Goal: Information Seeking & Learning: Learn about a topic

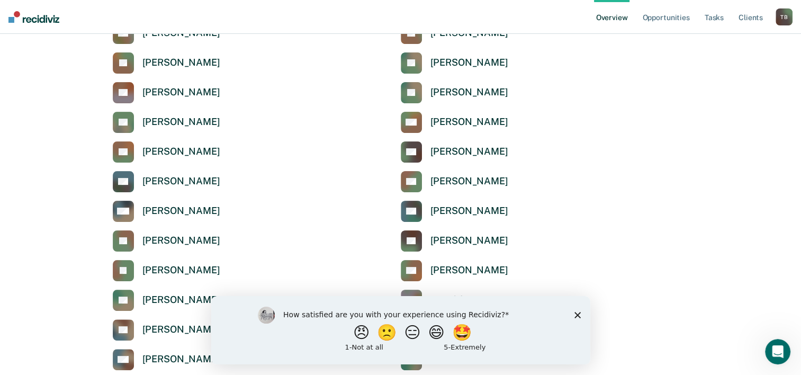
scroll to position [212, 0]
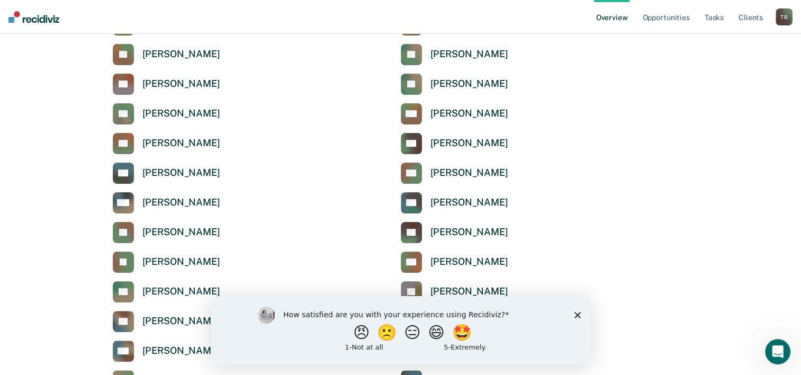
click at [576, 315] on polygon "Close survey" at bounding box center [577, 314] width 6 height 6
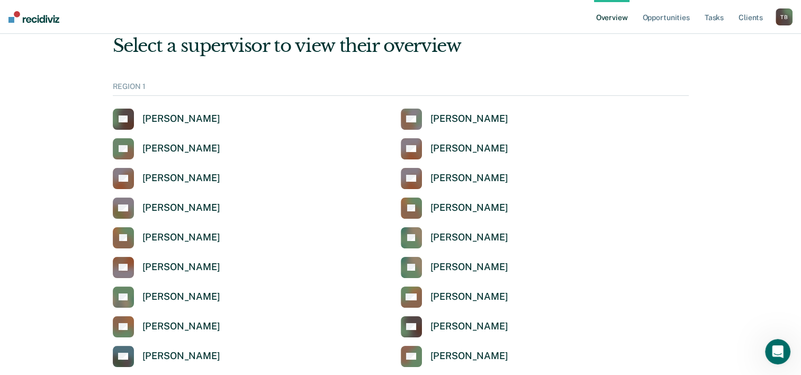
scroll to position [53, 0]
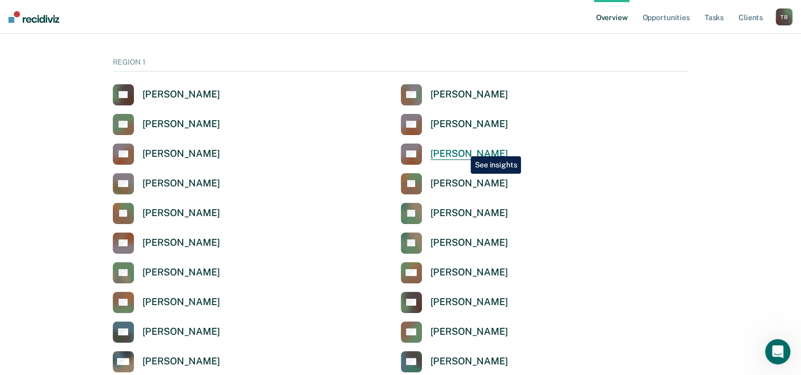
click at [462, 148] on div "[PERSON_NAME]" at bounding box center [469, 154] width 78 height 12
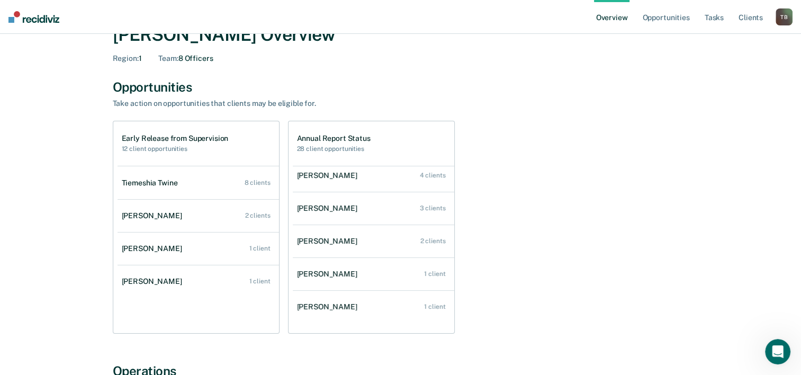
scroll to position [42, 0]
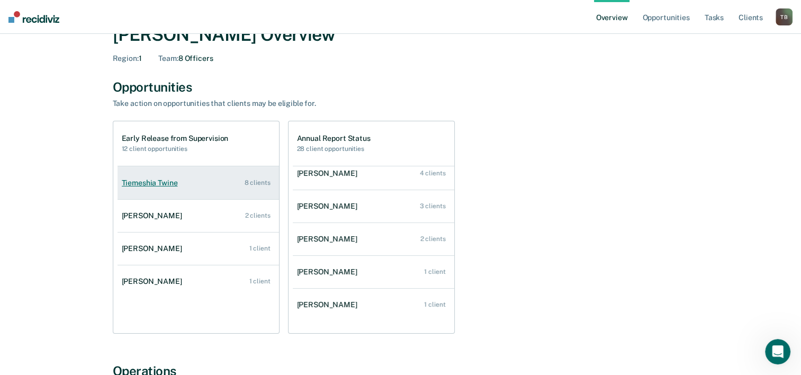
click at [147, 184] on div "Tiemeshia Twine" at bounding box center [152, 182] width 60 height 9
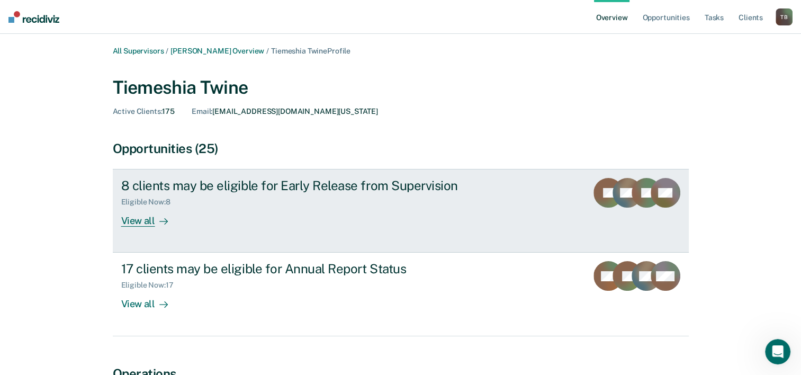
click at [140, 222] on div "View all" at bounding box center [150, 216] width 59 height 21
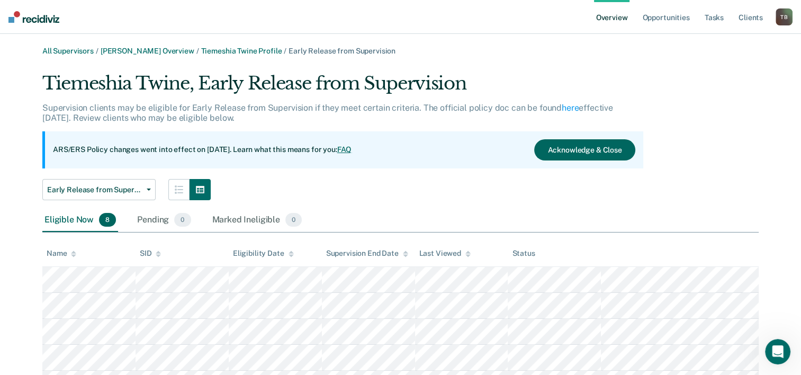
click at [575, 150] on button "Acknowledge & Close" at bounding box center [584, 149] width 101 height 21
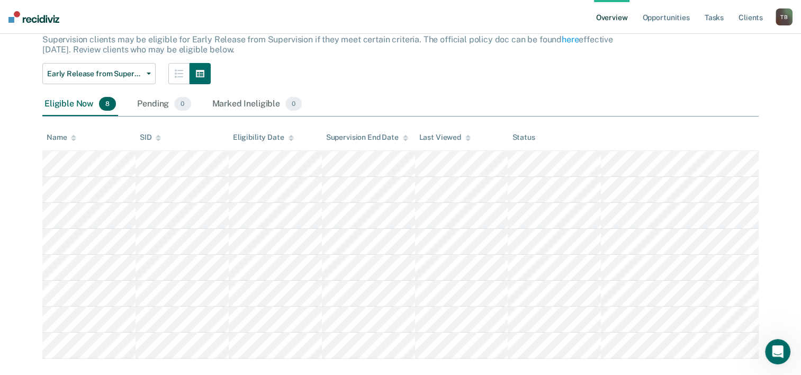
scroll to position [85, 0]
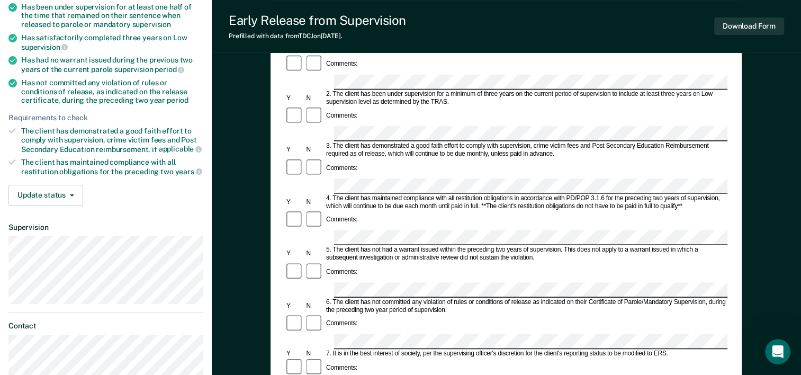
scroll to position [212, 0]
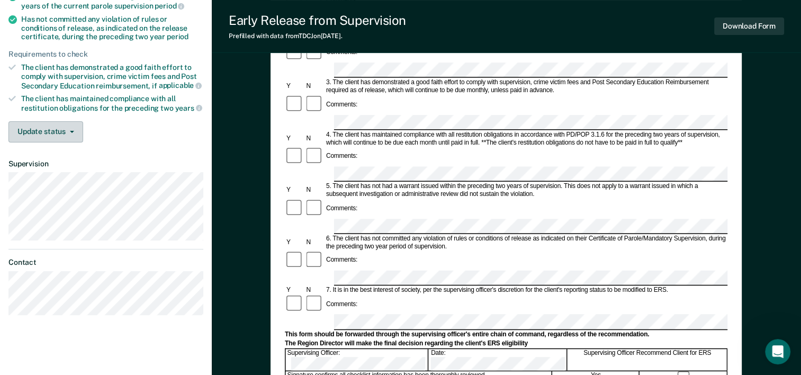
click at [70, 131] on button "Update status" at bounding box center [45, 131] width 75 height 21
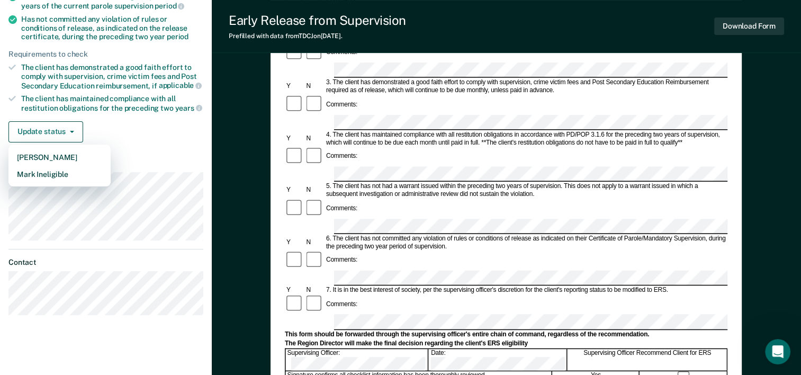
click at [150, 152] on article "JS Early Release from Supervision Eligible Requirements validated by OIMS data …" at bounding box center [105, 86] width 195 height 458
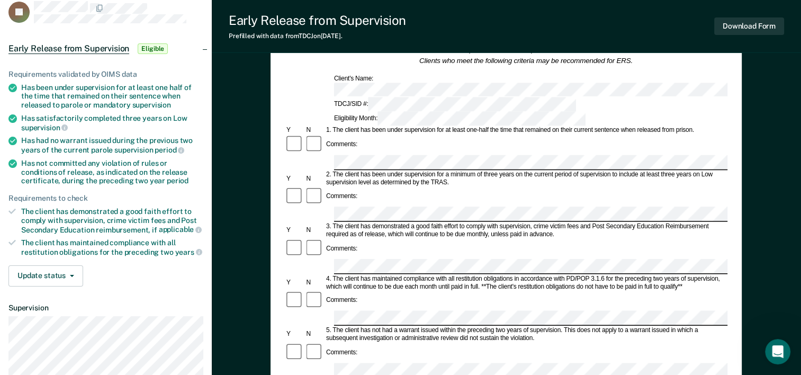
scroll to position [0, 0]
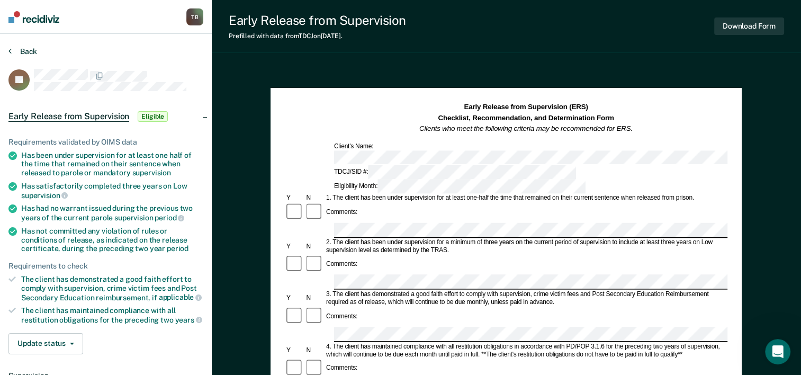
click at [26, 52] on button "Back" at bounding box center [22, 52] width 29 height 10
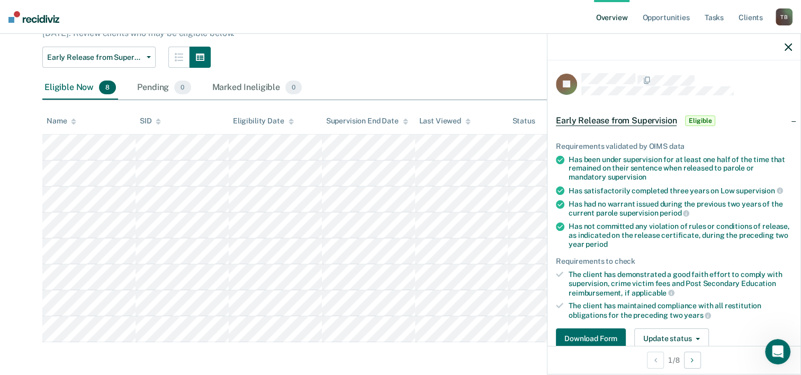
click at [789, 46] on icon "button" at bounding box center [787, 46] width 7 height 7
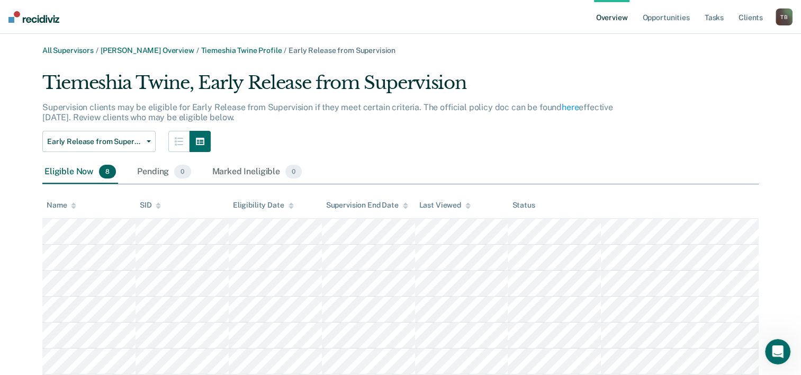
scroll to position [0, 0]
click at [619, 19] on link "Overview" at bounding box center [612, 17] width 36 height 34
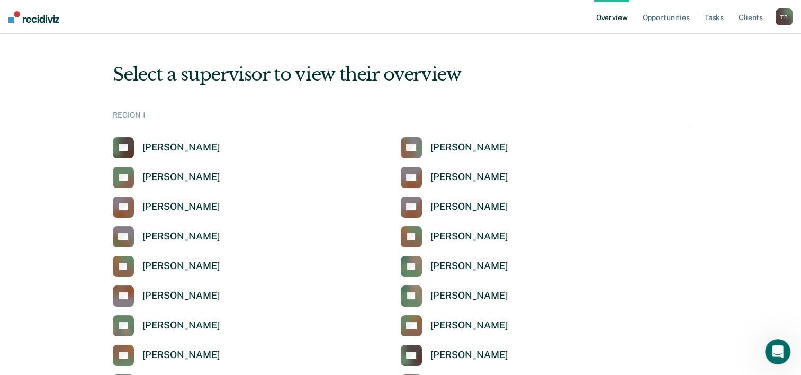
click at [36, 15] on img at bounding box center [33, 17] width 51 height 12
click at [782, 21] on div "T B" at bounding box center [783, 16] width 17 height 17
click at [730, 69] on link "Log Out" at bounding box center [741, 68] width 85 height 9
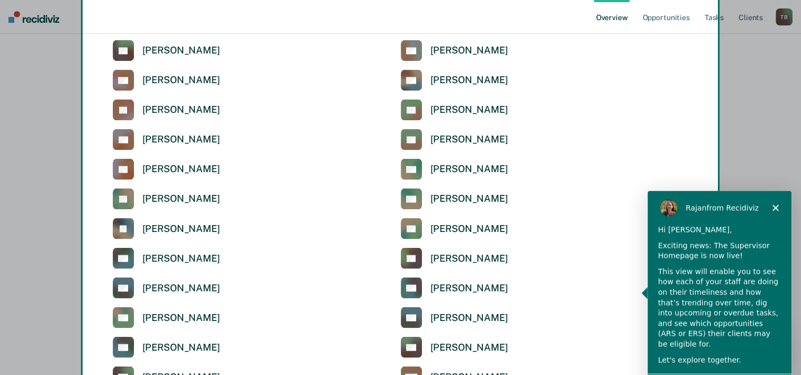
scroll to position [1890, 0]
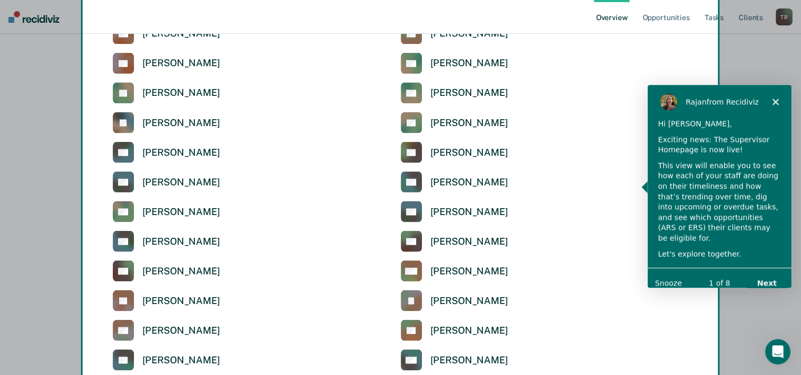
click at [774, 271] on button "Next" at bounding box center [766, 282] width 41 height 22
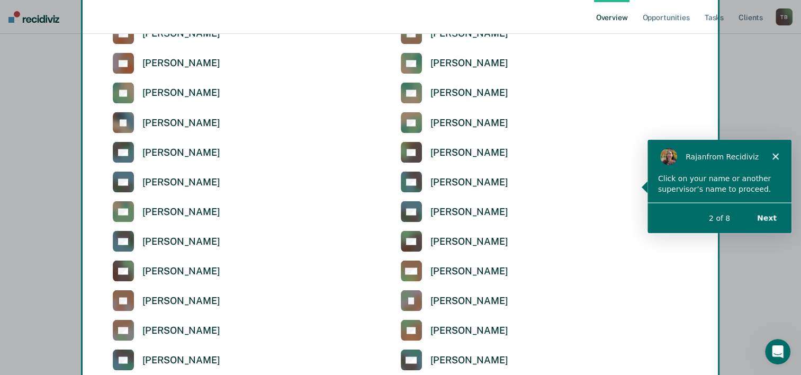
scroll to position [0, 0]
click at [770, 217] on button "Next" at bounding box center [766, 217] width 41 height 22
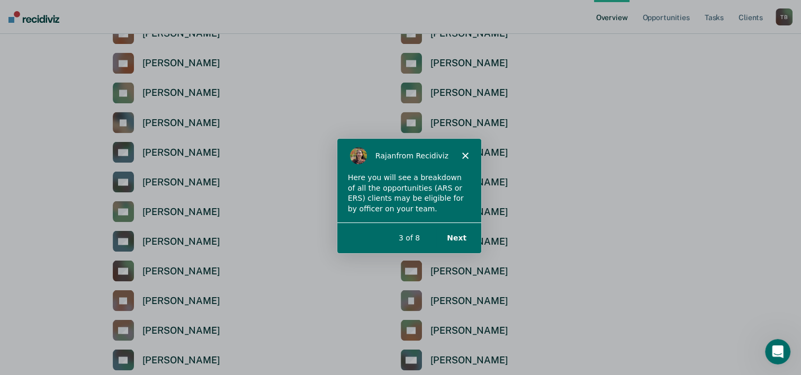
click at [460, 238] on button "Next" at bounding box center [455, 237] width 41 height 22
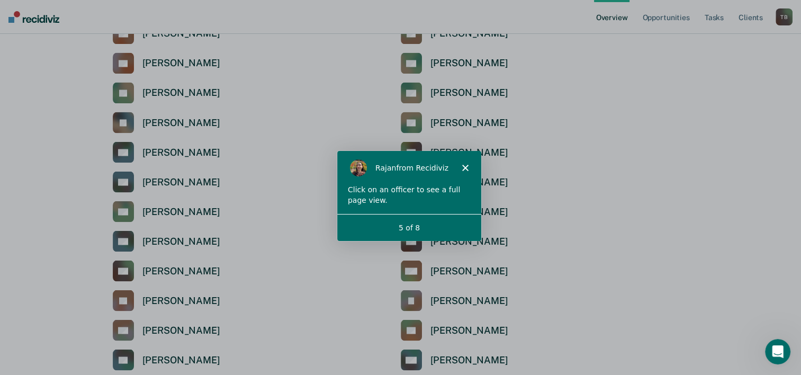
click at [462, 167] on icon "Close" at bounding box center [464, 167] width 6 height 6
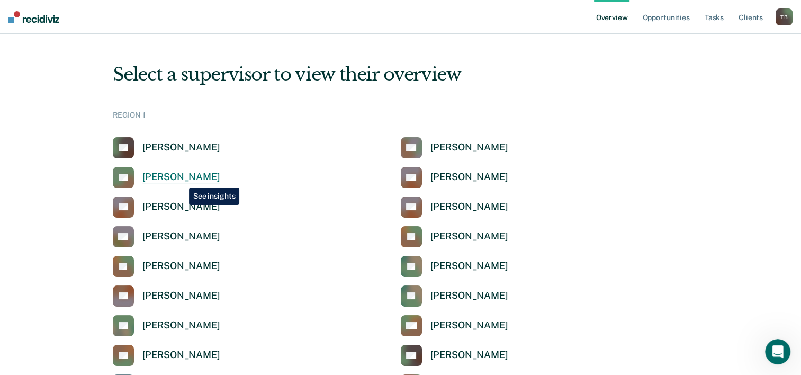
click at [180, 178] on div "[PERSON_NAME]" at bounding box center [181, 177] width 78 height 12
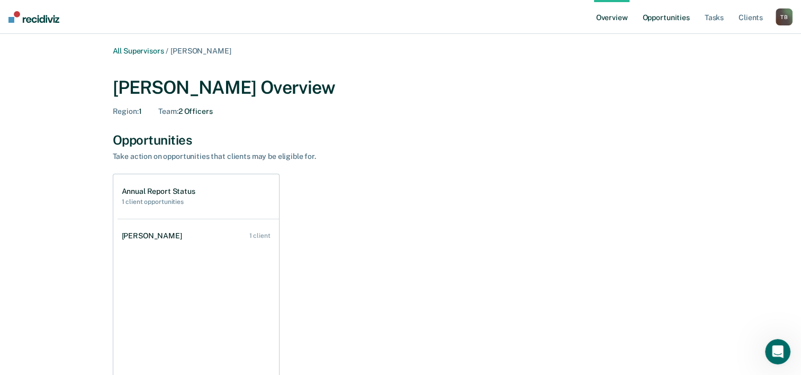
click at [662, 23] on link "Opportunities" at bounding box center [665, 17] width 51 height 34
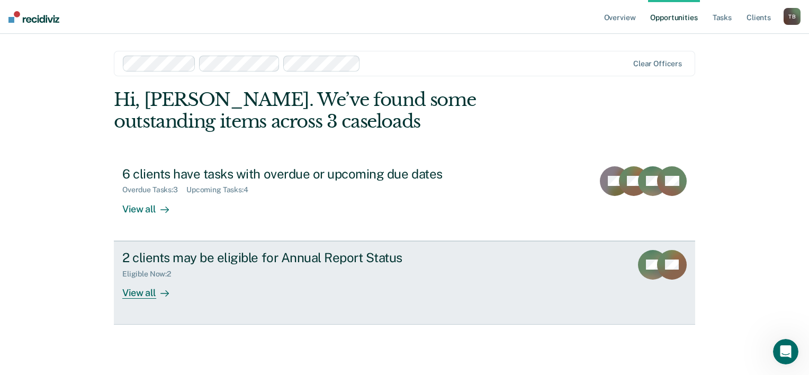
click at [148, 294] on div "View all" at bounding box center [151, 288] width 59 height 21
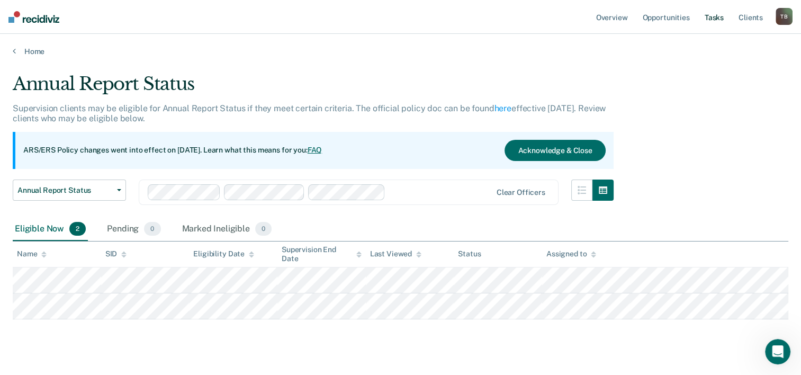
click at [714, 18] on link "Tasks" at bounding box center [713, 17] width 23 height 34
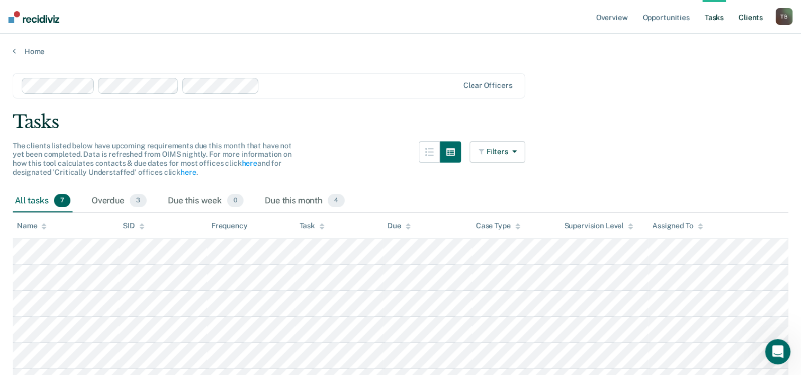
click at [745, 21] on link "Client s" at bounding box center [750, 17] width 29 height 34
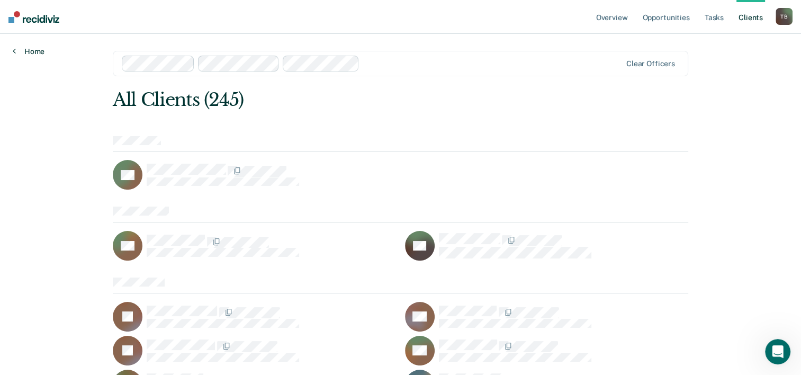
click at [32, 50] on link "Home" at bounding box center [29, 52] width 32 height 10
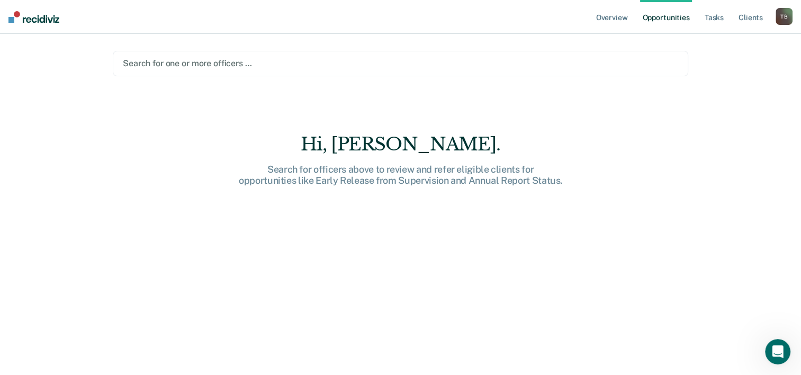
click at [223, 65] on div at bounding box center [400, 63] width 555 height 12
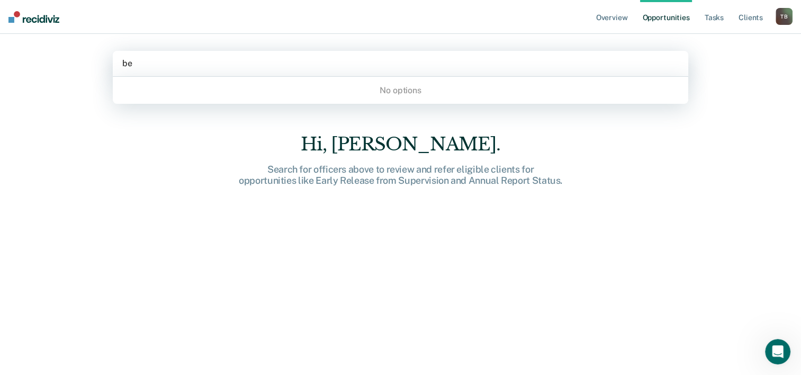
type input "b"
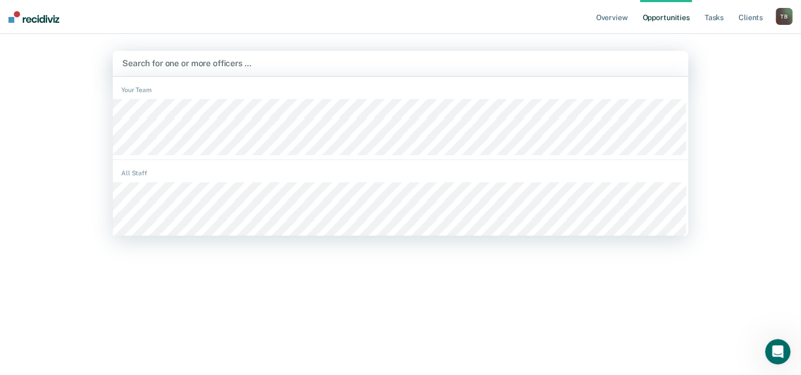
click at [715, 92] on div "Overview Opportunities Tasks Client s Tamiya Bridges T B Profile How it works L…" at bounding box center [400, 187] width 801 height 375
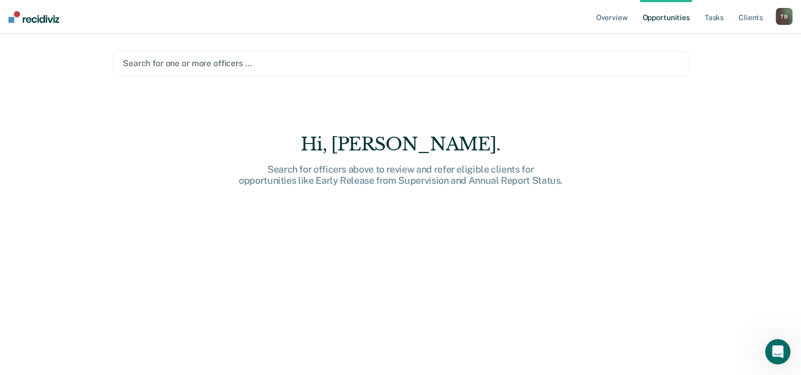
click at [782, 19] on div "T B" at bounding box center [783, 16] width 17 height 17
click at [731, 42] on link "Profile" at bounding box center [741, 43] width 85 height 9
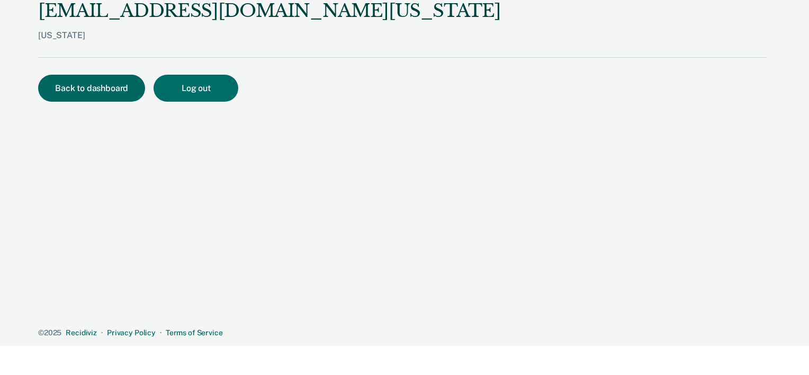
click at [90, 90] on button "Back to dashboard" at bounding box center [91, 88] width 107 height 27
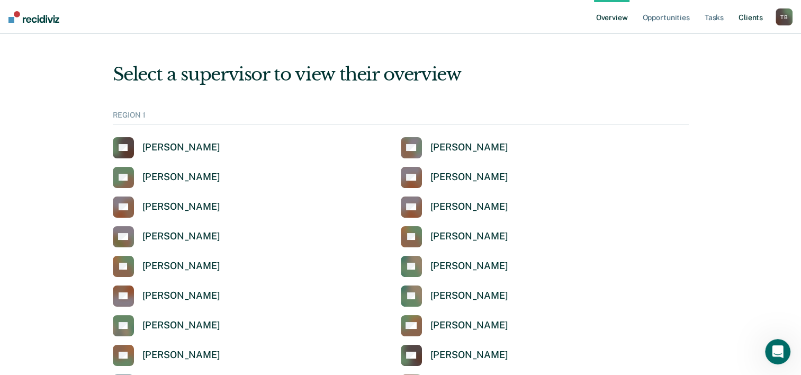
click at [752, 17] on link "Client s" at bounding box center [750, 17] width 29 height 34
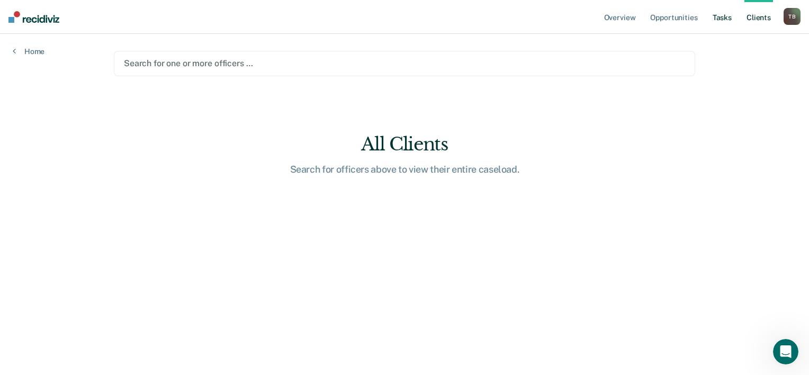
click at [722, 20] on link "Tasks" at bounding box center [721, 17] width 23 height 34
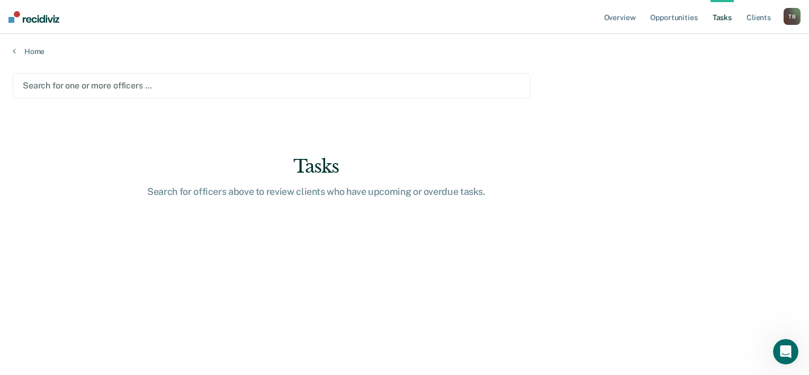
click at [790, 21] on div "T B" at bounding box center [791, 16] width 17 height 17
click at [717, 54] on link "How it works" at bounding box center [748, 56] width 85 height 9
click at [670, 19] on link "Opportunities" at bounding box center [673, 17] width 51 height 34
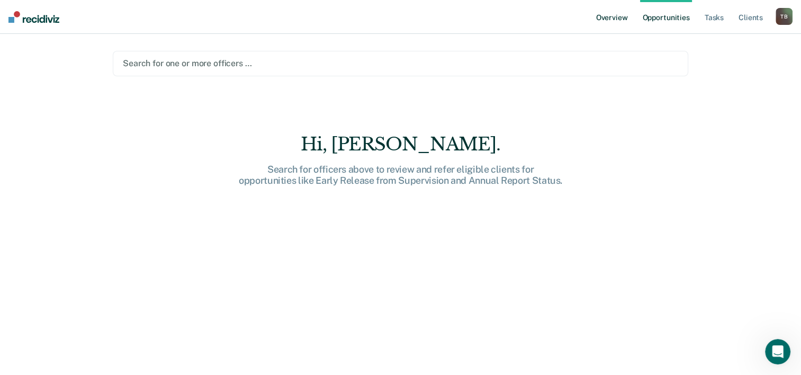
click at [612, 17] on link "Overview" at bounding box center [612, 17] width 36 height 34
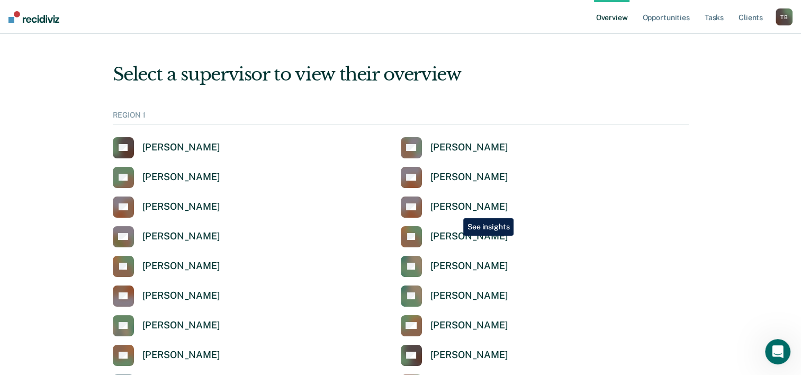
click at [455, 210] on div "[PERSON_NAME]" at bounding box center [469, 207] width 78 height 12
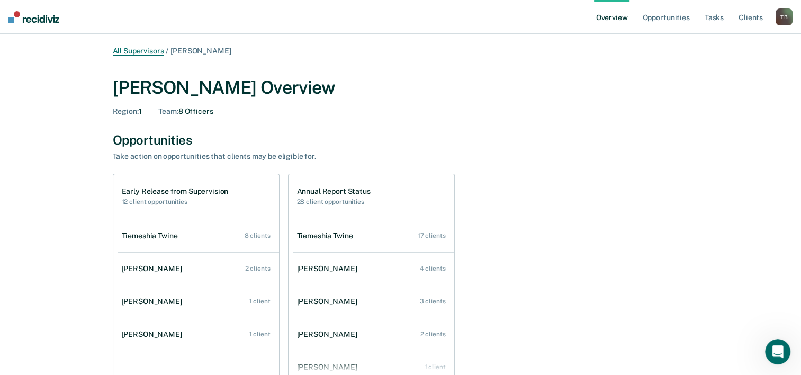
click at [140, 49] on link "All Supervisors" at bounding box center [138, 51] width 51 height 9
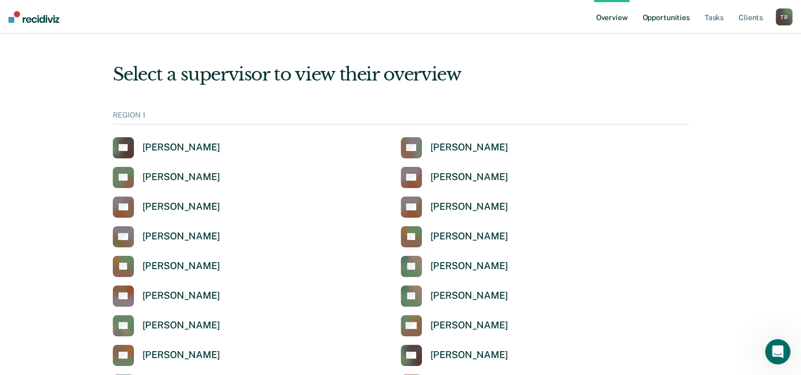
click at [672, 21] on link "Opportunities" at bounding box center [665, 17] width 51 height 34
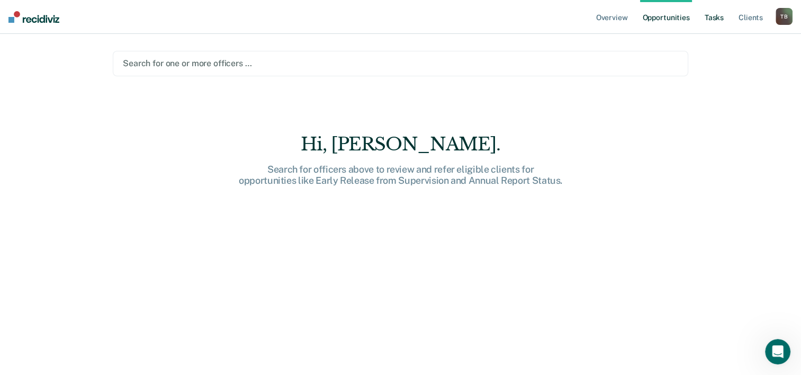
click at [719, 18] on link "Tasks" at bounding box center [713, 17] width 23 height 34
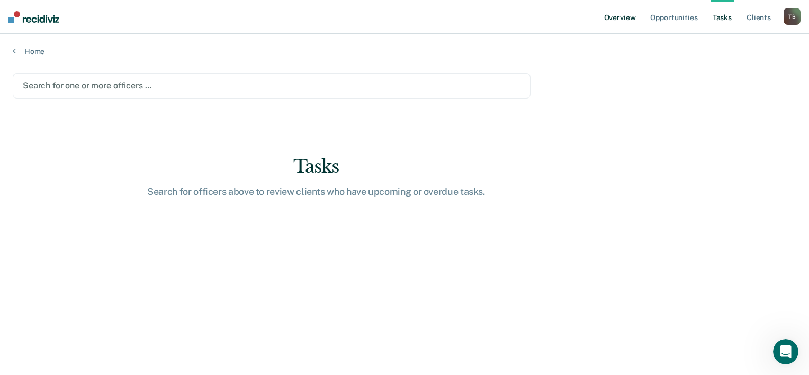
click at [618, 18] on link "Overview" at bounding box center [620, 17] width 36 height 34
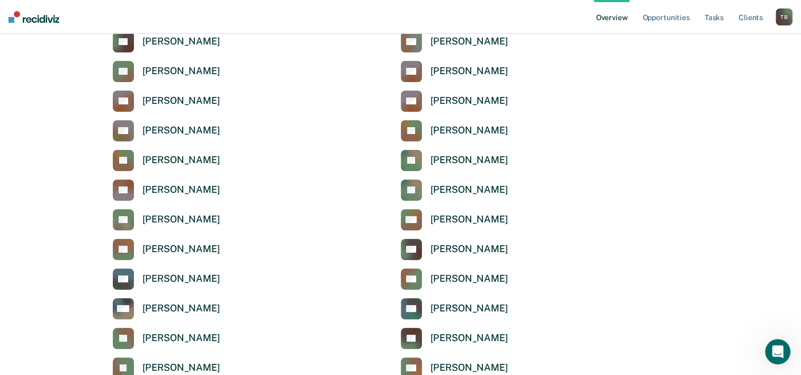
scroll to position [212, 0]
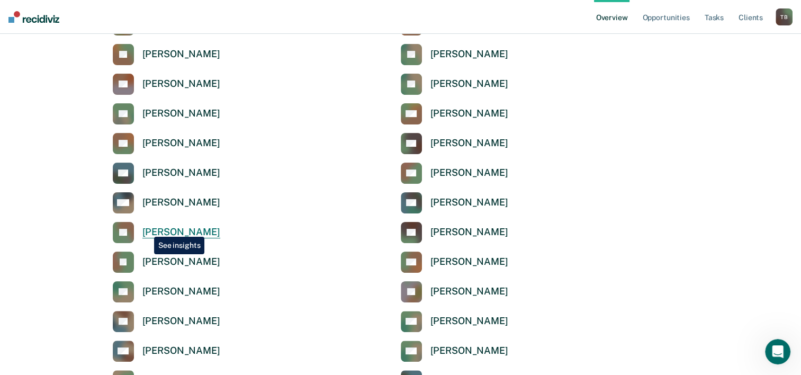
click at [146, 229] on div "[PERSON_NAME]" at bounding box center [181, 232] width 78 height 12
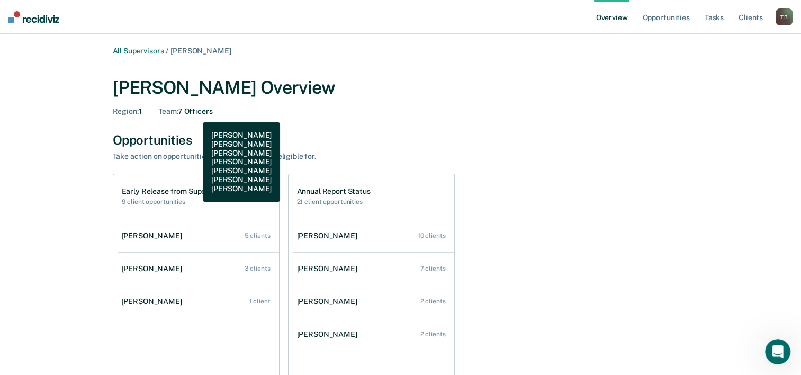
click at [195, 114] on div "Team : 7 Officers" at bounding box center [185, 111] width 54 height 9
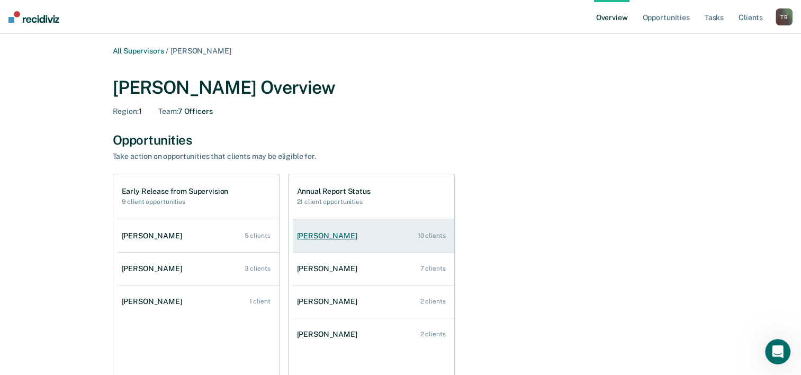
click at [321, 235] on div "Melvina Wilson" at bounding box center [329, 235] width 65 height 9
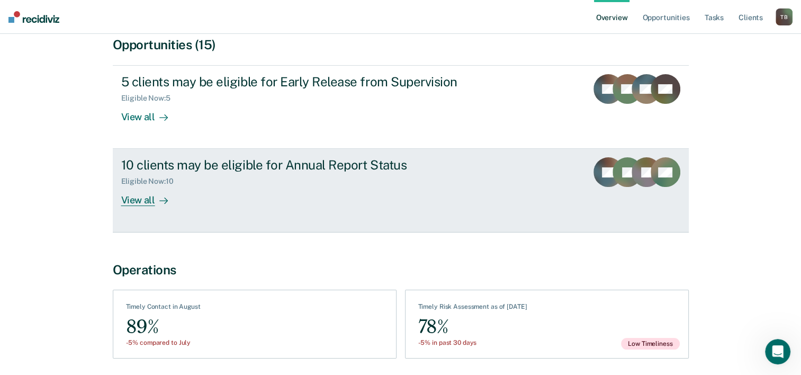
scroll to position [142, 0]
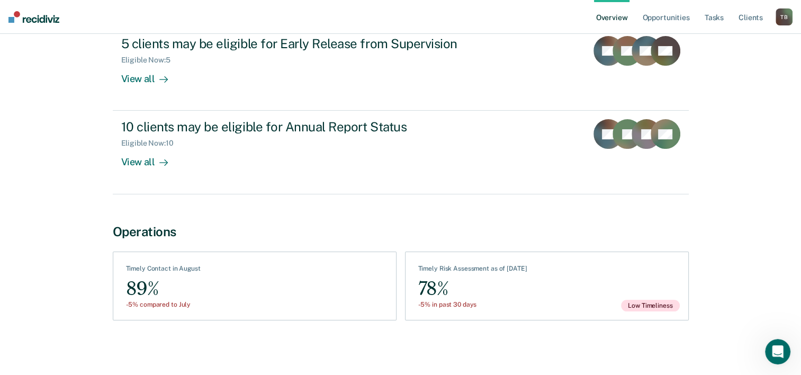
click at [787, 16] on div "T B" at bounding box center [783, 16] width 17 height 17
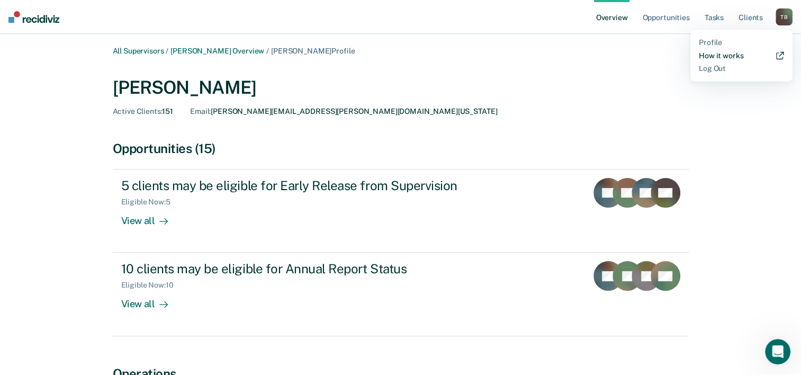
click at [726, 56] on link "How it works" at bounding box center [741, 55] width 85 height 9
click at [715, 43] on link "Profile" at bounding box center [741, 42] width 85 height 9
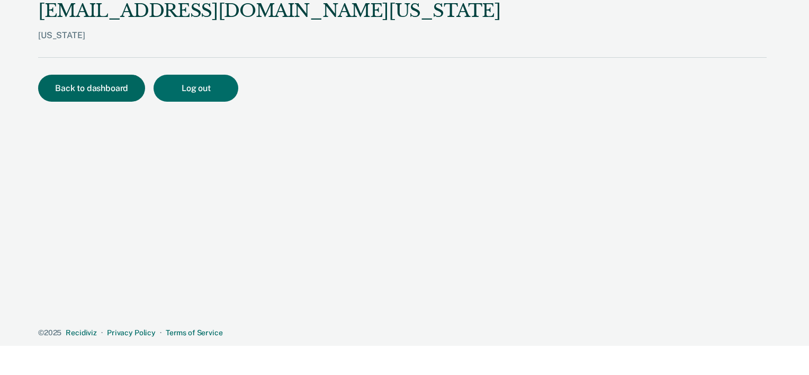
click at [81, 81] on button "Back to dashboard" at bounding box center [91, 88] width 107 height 27
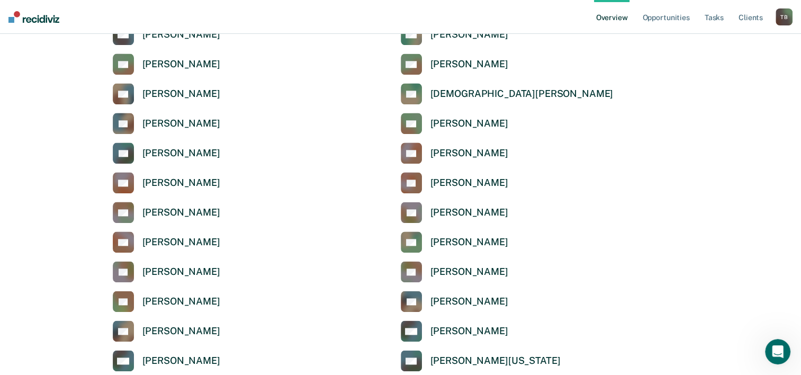
scroll to position [1323, 0]
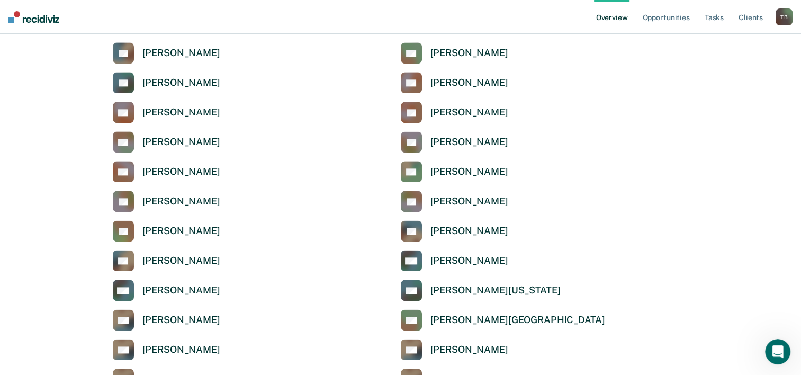
click at [41, 15] on img at bounding box center [33, 17] width 51 height 12
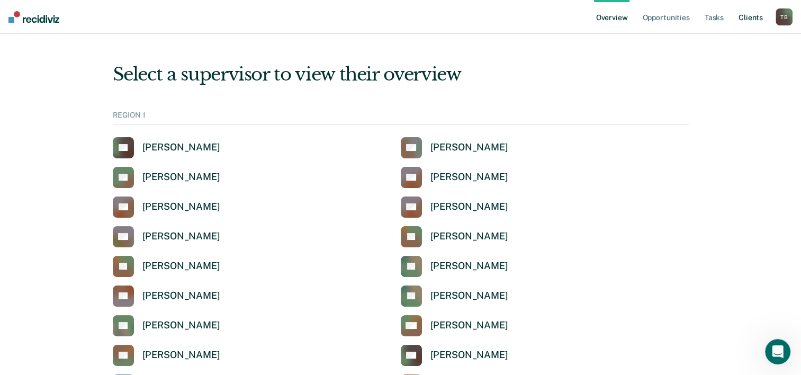
click at [754, 19] on link "Client s" at bounding box center [750, 17] width 29 height 34
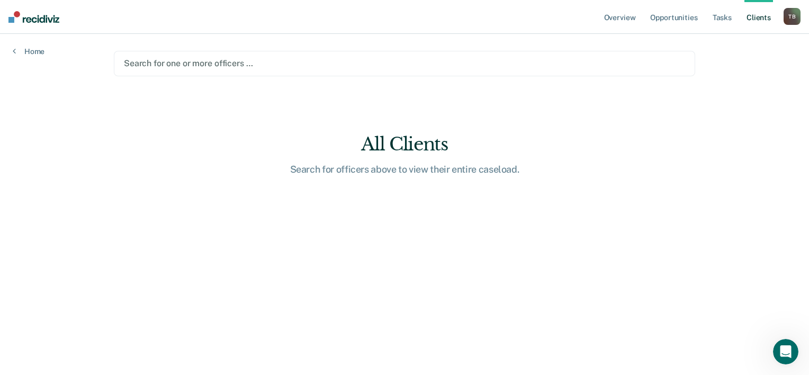
click at [242, 64] on div at bounding box center [404, 63] width 561 height 12
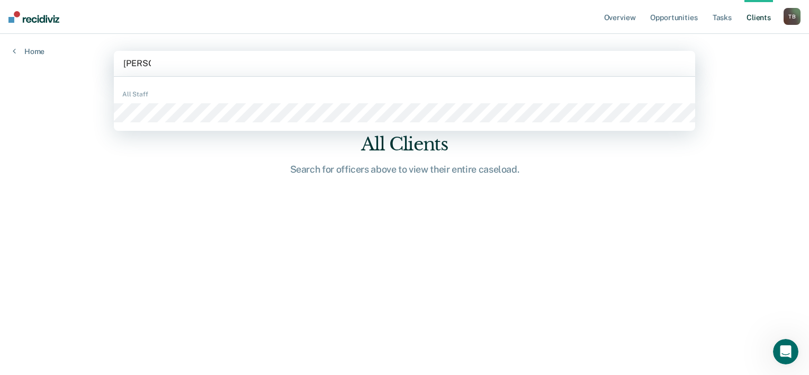
type input "melvina"
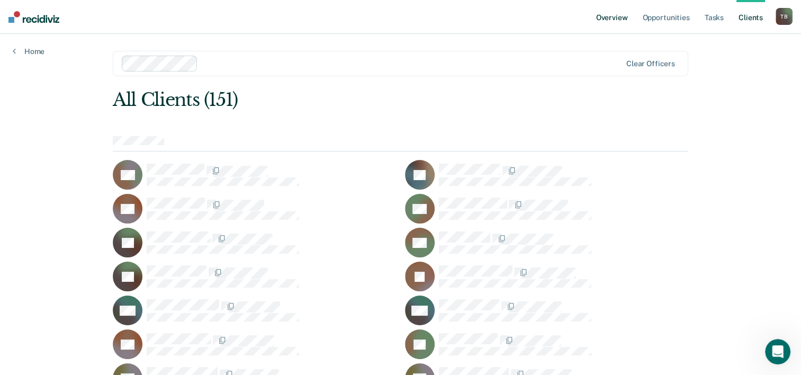
click at [603, 17] on link "Overview" at bounding box center [612, 17] width 36 height 34
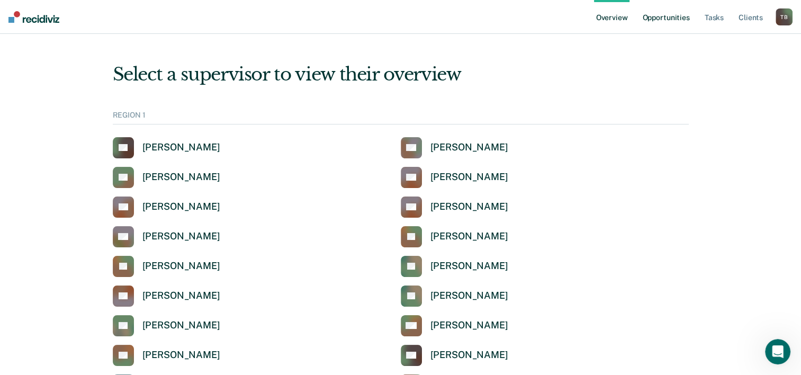
click at [663, 20] on link "Opportunities" at bounding box center [665, 17] width 51 height 34
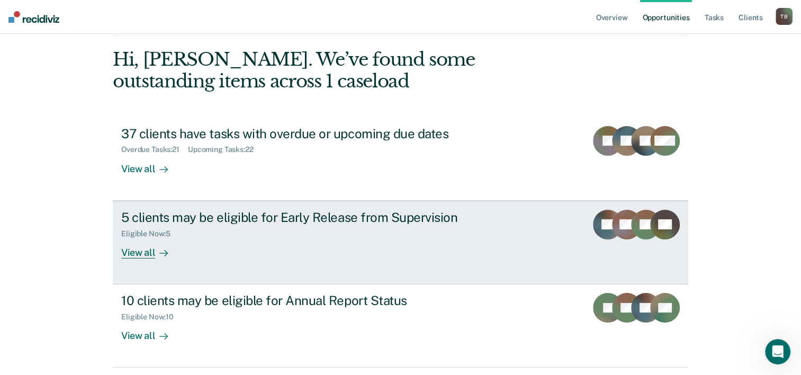
scroll to position [75, 0]
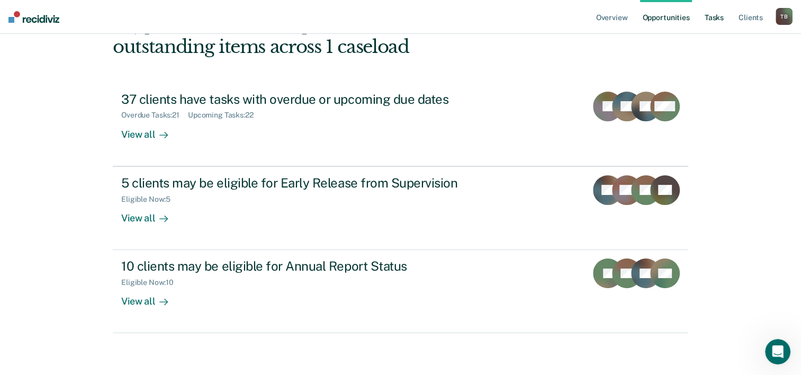
click at [713, 19] on link "Tasks" at bounding box center [713, 17] width 23 height 34
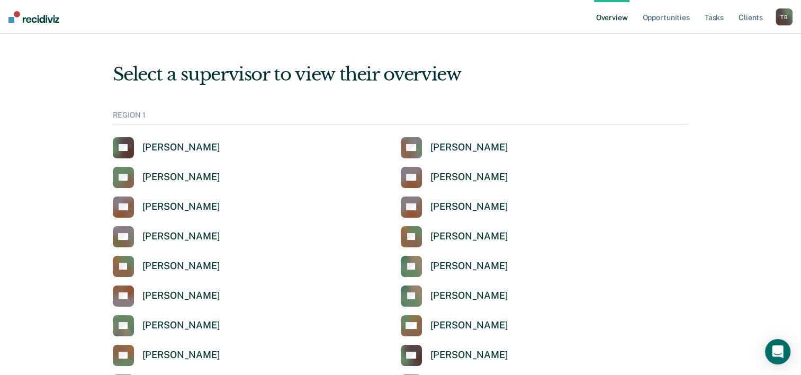
click at [782, 14] on div "T B" at bounding box center [783, 16] width 17 height 17
click at [714, 68] on link "Log Out" at bounding box center [741, 68] width 85 height 9
click at [783, 17] on div "T B" at bounding box center [783, 16] width 17 height 17
click at [716, 71] on link "Log Out" at bounding box center [741, 68] width 85 height 9
click at [36, 19] on img at bounding box center [33, 17] width 51 height 12
